Goal: Navigation & Orientation: Find specific page/section

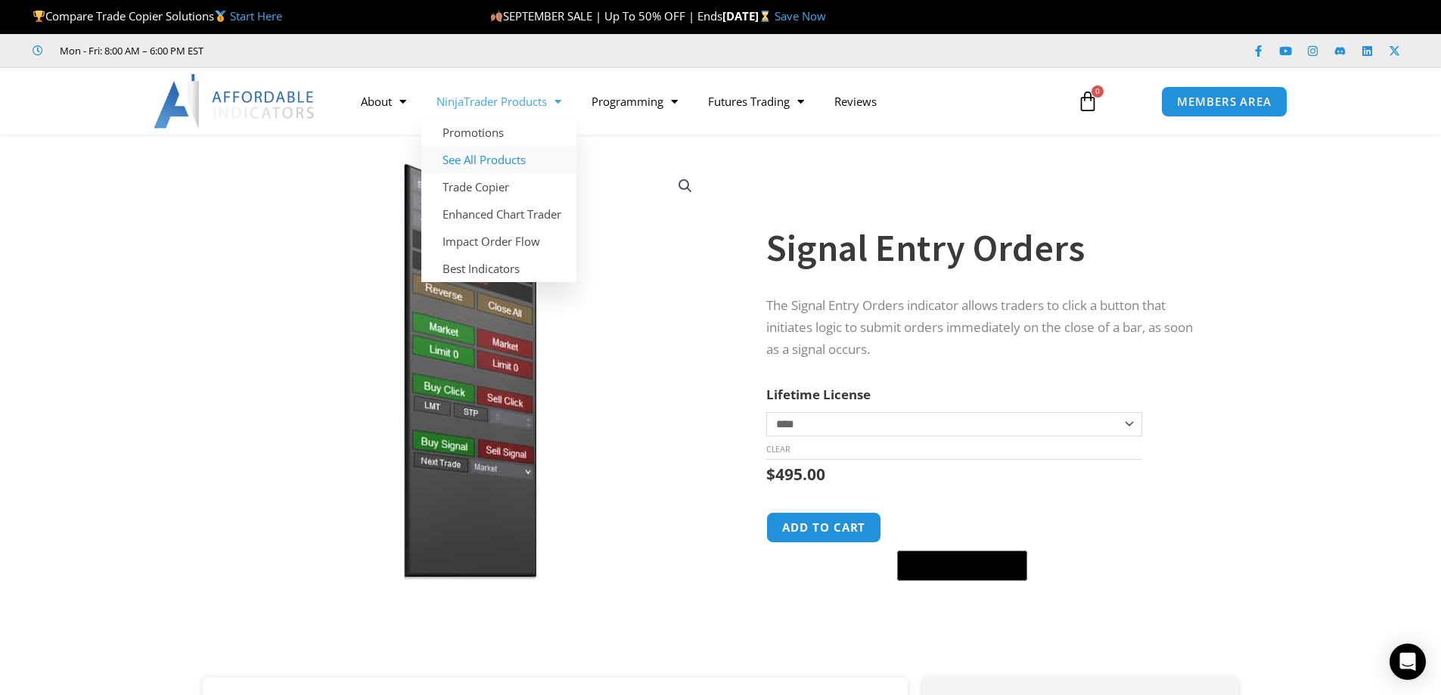
click at [527, 151] on link "See All Products" at bounding box center [498, 159] width 155 height 27
